Goal: Information Seeking & Learning: Learn about a topic

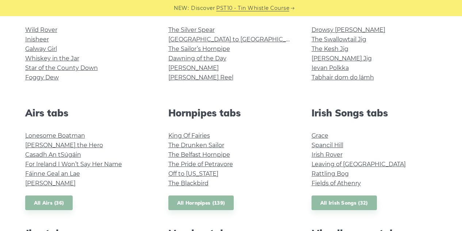
scroll to position [209, 0]
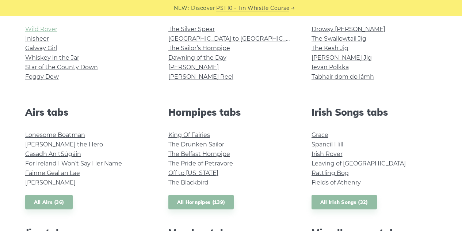
click at [46, 28] on link "Wild Rover" at bounding box center [41, 29] width 32 height 7
click at [39, 39] on link "Inisheer" at bounding box center [37, 38] width 24 height 7
click at [50, 49] on link "Galway Girl" at bounding box center [41, 48] width 32 height 7
click at [69, 58] on link "Whiskey in the Jar" at bounding box center [52, 57] width 54 height 7
click at [60, 68] on link "Star of the County Down" at bounding box center [61, 67] width 73 height 7
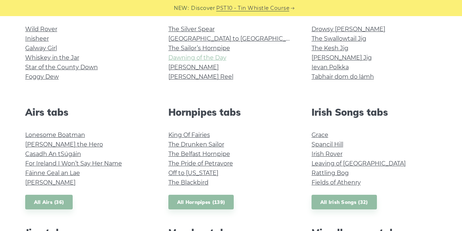
click at [209, 58] on link "Dawning of the Day" at bounding box center [197, 57] width 58 height 7
click at [183, 68] on link "[PERSON_NAME]" at bounding box center [193, 67] width 50 height 7
click at [53, 73] on link "Foggy Dew" at bounding box center [42, 76] width 34 height 7
click at [215, 47] on link "The Sailor’s Hornpipe" at bounding box center [199, 48] width 62 height 7
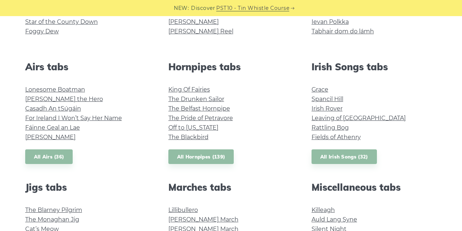
scroll to position [255, 0]
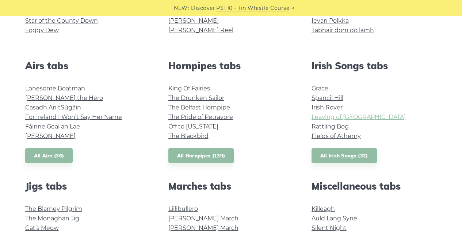
click at [351, 116] on link "Leaving of Liverpool" at bounding box center [359, 116] width 94 height 7
click at [340, 122] on li "Rattling Bog" at bounding box center [375, 126] width 126 height 9
click at [342, 126] on link "Rattling Bog" at bounding box center [330, 126] width 37 height 7
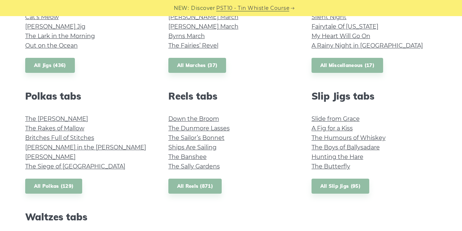
scroll to position [466, 0]
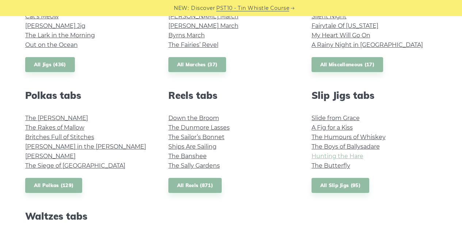
click at [347, 154] on link "Hunting the Hare" at bounding box center [338, 155] width 52 height 7
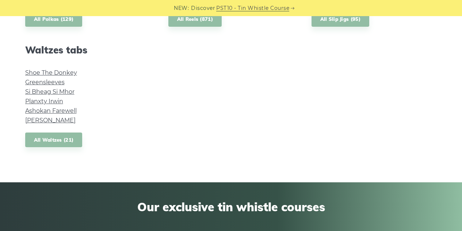
scroll to position [632, 0]
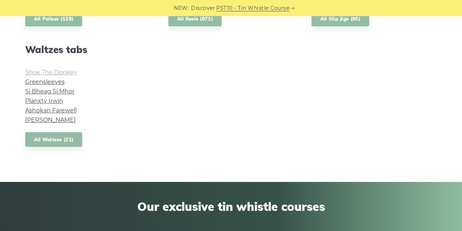
click at [62, 72] on link "Shoe The Donkey" at bounding box center [51, 72] width 52 height 7
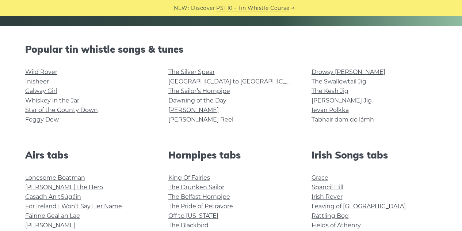
scroll to position [166, 0]
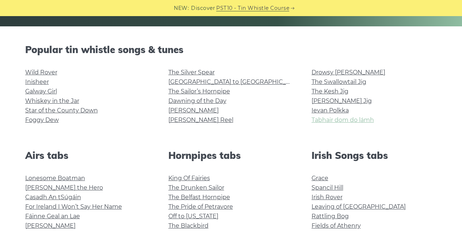
click at [343, 120] on link "Tabhair dom do lámh" at bounding box center [343, 119] width 62 height 7
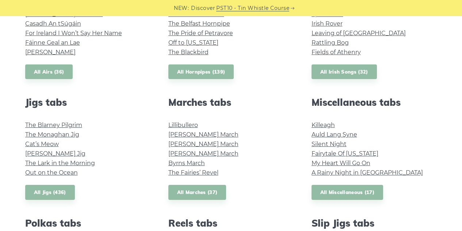
scroll to position [339, 0]
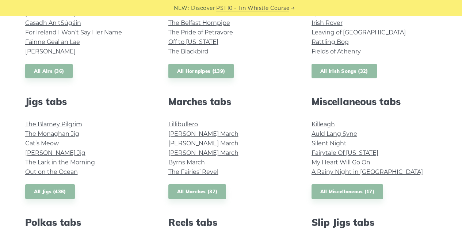
click at [360, 72] on link "All Irish Songs (32)" at bounding box center [344, 71] width 65 height 15
click at [67, 191] on link "All Jigs (436)" at bounding box center [50, 191] width 50 height 15
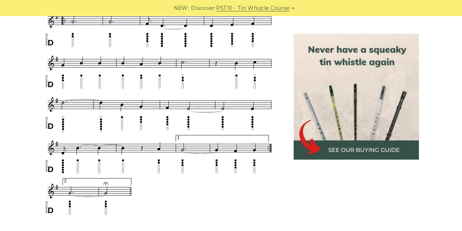
scroll to position [509, 0]
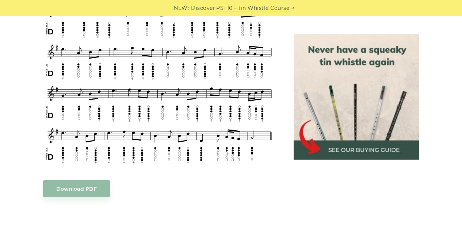
scroll to position [346, 0]
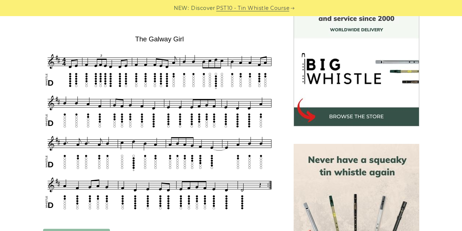
scroll to position [209, 0]
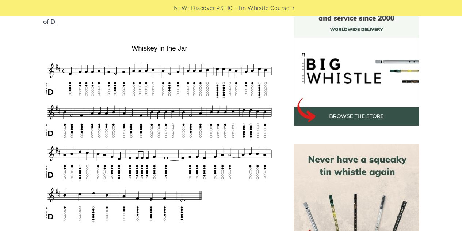
scroll to position [210, 0]
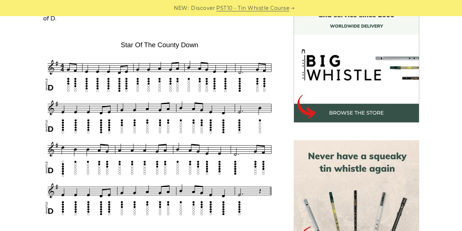
scroll to position [213, 0]
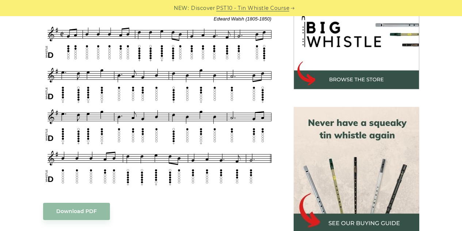
scroll to position [238, 0]
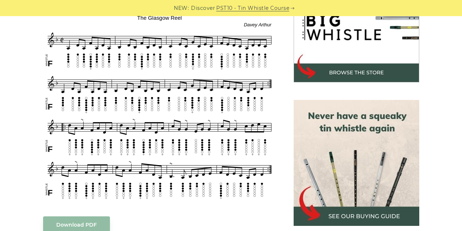
scroll to position [252, 0]
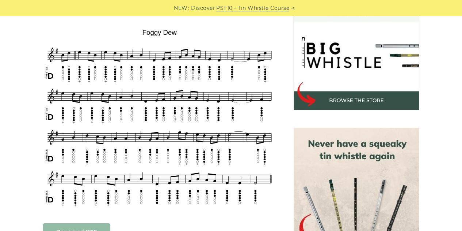
scroll to position [225, 0]
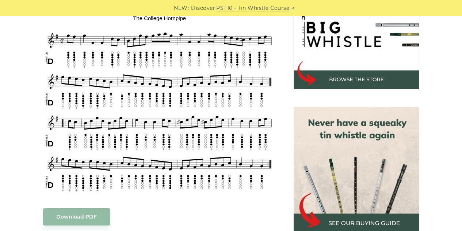
scroll to position [244, 0]
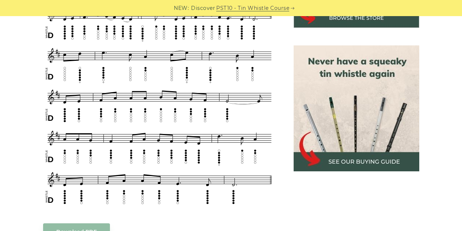
scroll to position [310, 0]
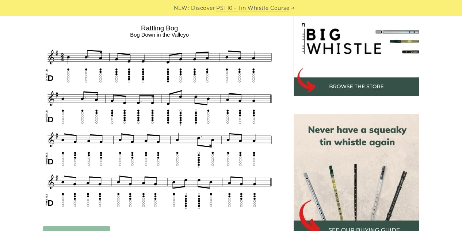
scroll to position [241, 0]
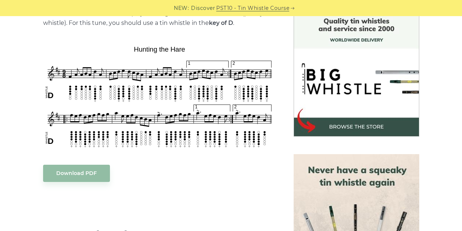
scroll to position [198, 0]
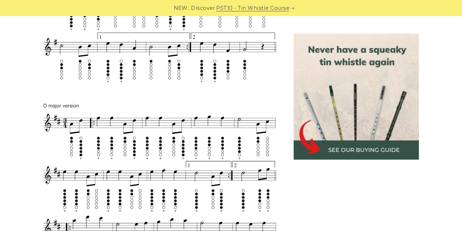
scroll to position [441, 0]
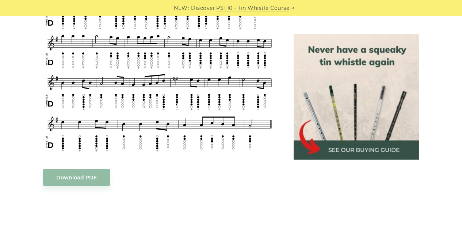
scroll to position [499, 0]
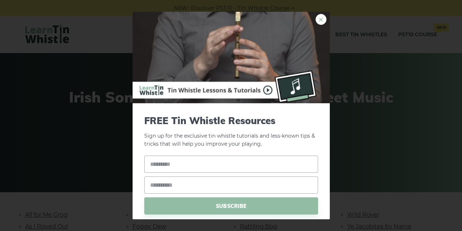
click at [319, 17] on link "×" at bounding box center [321, 19] width 11 height 11
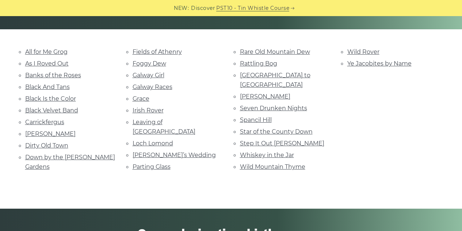
scroll to position [162, 0]
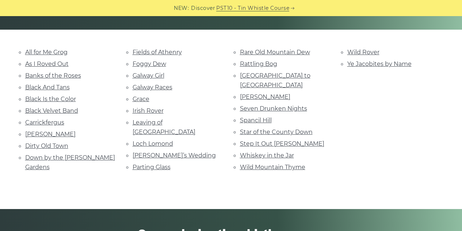
click at [63, 148] on li "Dirty Old Town" at bounding box center [70, 146] width 90 height 10
click at [60, 144] on link "Dirty Old Town" at bounding box center [46, 145] width 43 height 7
click at [156, 109] on link "Irish Rover" at bounding box center [148, 110] width 31 height 7
click at [293, 163] on link "Wild Mountain Thyme" at bounding box center [272, 166] width 65 height 7
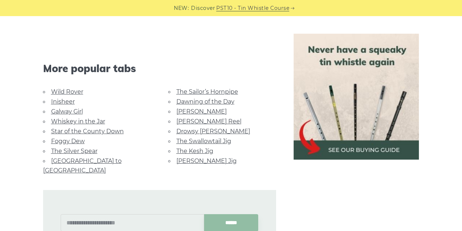
scroll to position [784, 0]
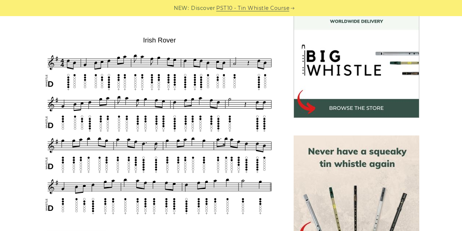
scroll to position [218, 0]
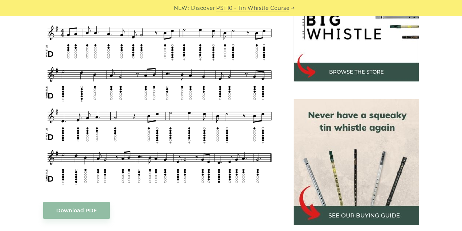
scroll to position [252, 0]
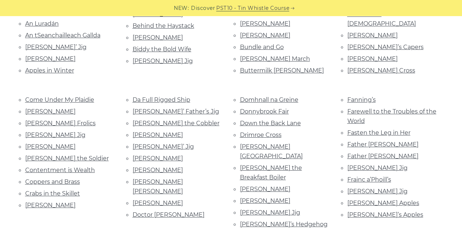
scroll to position [259, 0]
click at [396, 108] on link "Farewell to the Troubles of the World" at bounding box center [391, 115] width 89 height 16
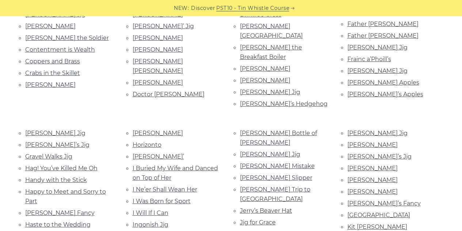
scroll to position [379, 0]
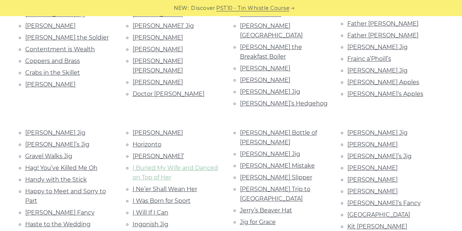
click at [141, 164] on link "I Buried My Wife and Danced on Top of Her" at bounding box center [175, 172] width 85 height 16
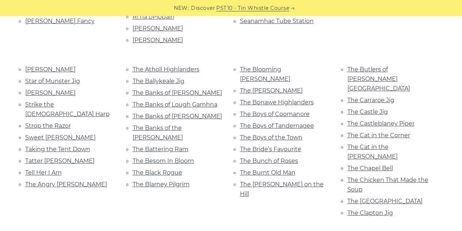
scroll to position [913, 0]
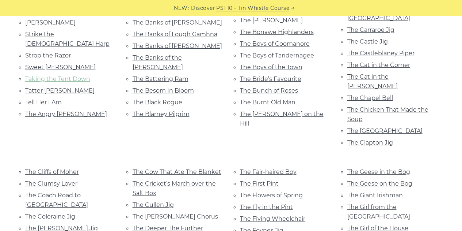
scroll to position [983, 0]
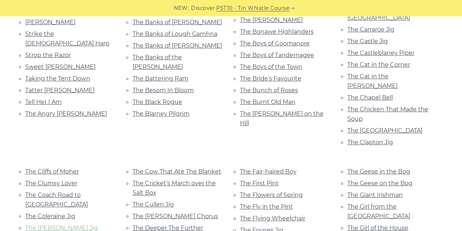
click at [58, 224] on link "The Collier’s Jig" at bounding box center [61, 227] width 73 height 7
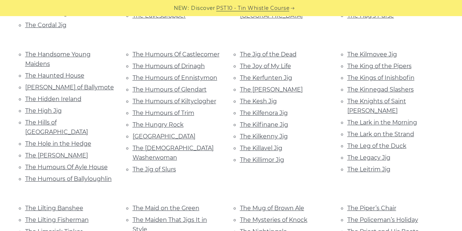
scroll to position [1254, 0]
click at [144, 216] on link "The Maiden That Jigs It in Style" at bounding box center [170, 224] width 75 height 16
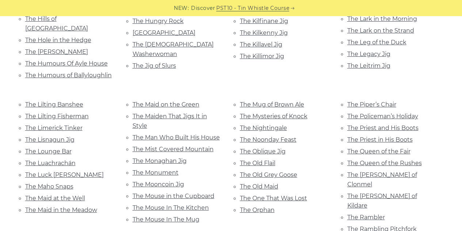
scroll to position [1360, 0]
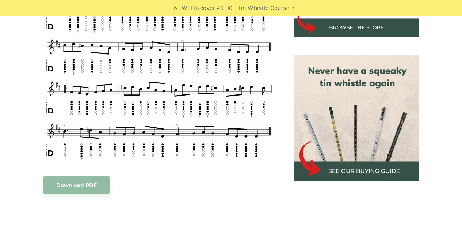
scroll to position [297, 0]
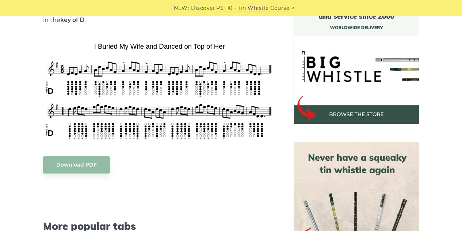
scroll to position [213, 0]
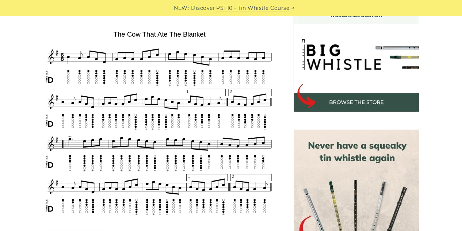
scroll to position [230, 0]
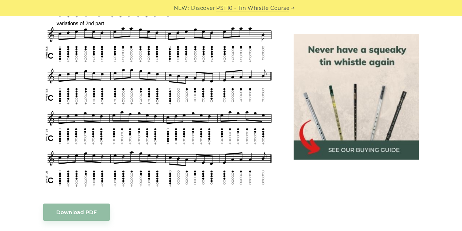
scroll to position [419, 0]
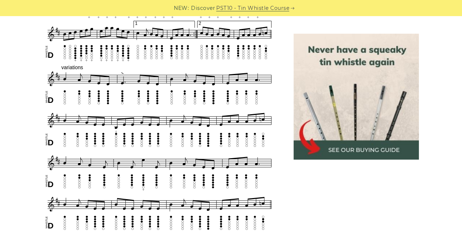
scroll to position [449, 0]
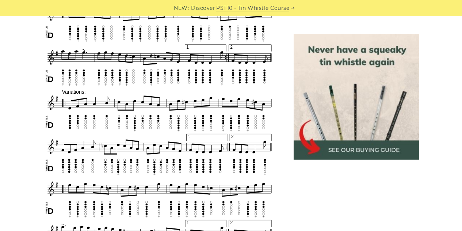
scroll to position [359, 0]
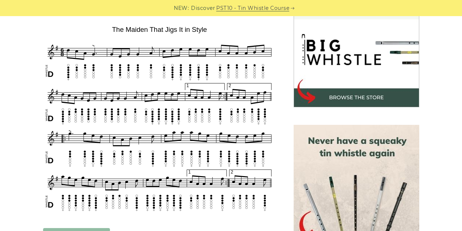
scroll to position [229, 0]
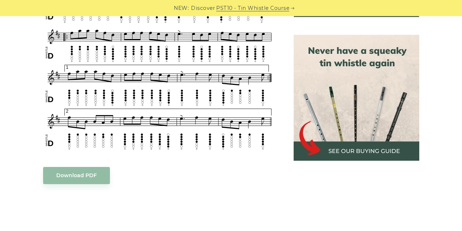
scroll to position [318, 0]
